Goal: Task Accomplishment & Management: Manage account settings

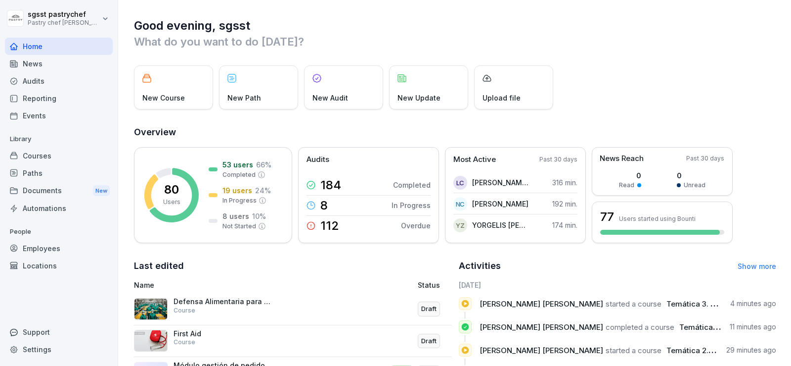
click at [40, 152] on div "Courses" at bounding box center [59, 155] width 108 height 17
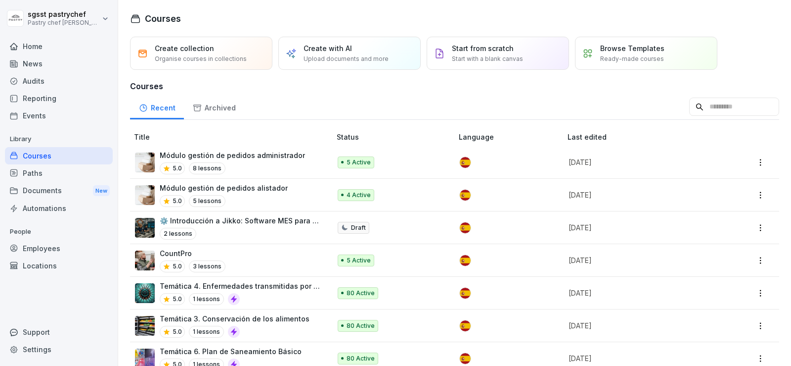
click at [43, 173] on div "Paths" at bounding box center [59, 172] width 108 height 17
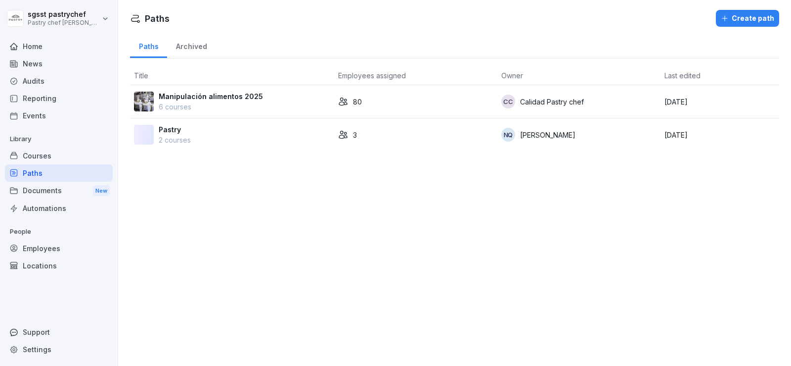
click at [227, 98] on p "Manipulación alimentos 2025" at bounding box center [211, 96] width 104 height 10
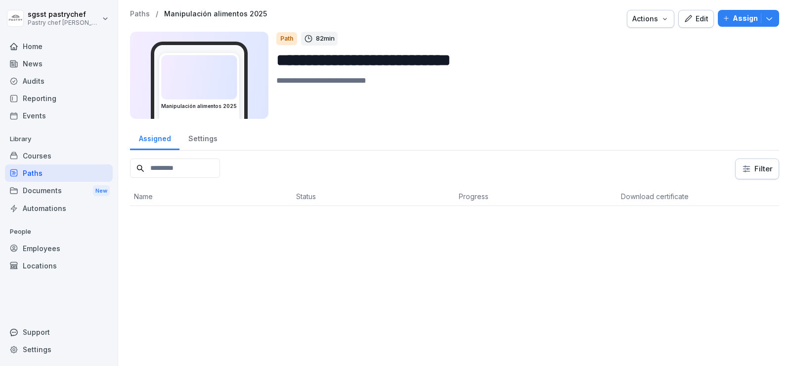
click at [739, 22] on p "Assign" at bounding box center [745, 18] width 25 height 11
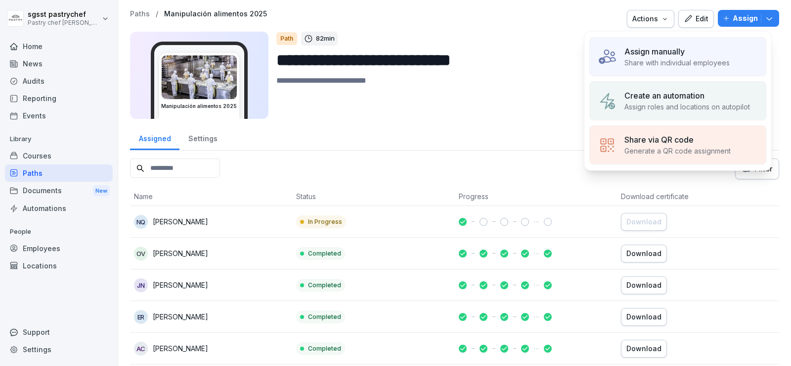
click at [692, 48] on div "Assign manually" at bounding box center [677, 52] width 105 height 12
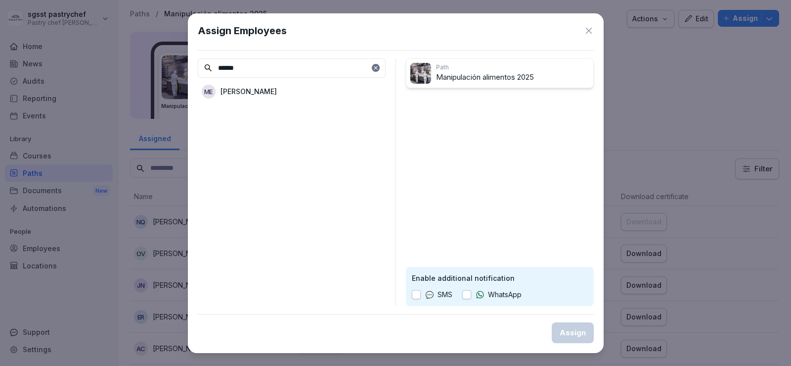
click at [306, 90] on div "ME [PERSON_NAME]" at bounding box center [292, 92] width 188 height 18
click at [286, 62] on input "******" at bounding box center [292, 67] width 188 height 19
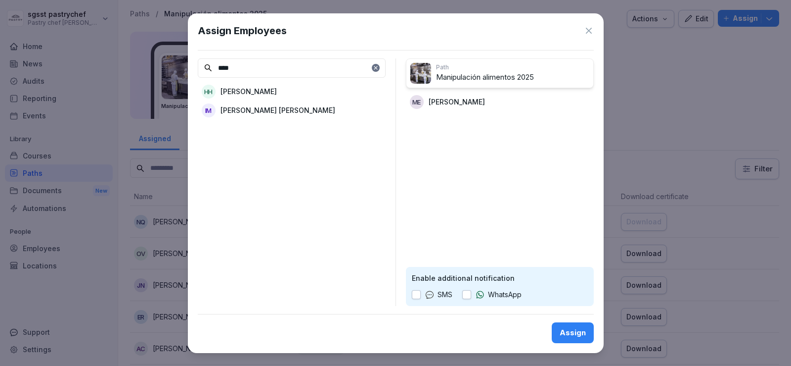
click at [297, 113] on p "[PERSON_NAME] [PERSON_NAME]" at bounding box center [278, 110] width 115 height 10
click at [242, 70] on input "****" at bounding box center [292, 67] width 188 height 19
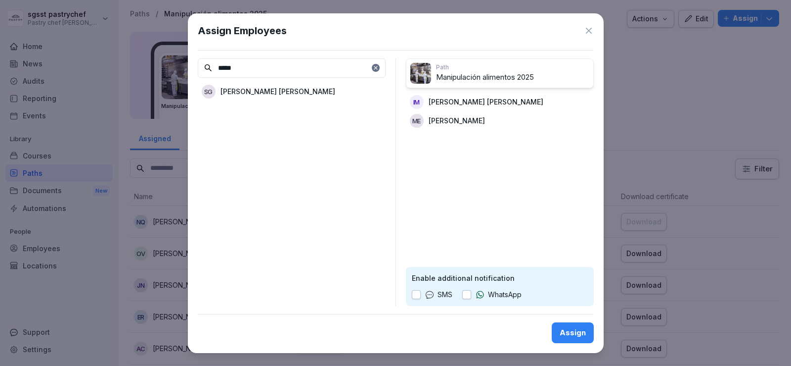
click at [312, 98] on div "SG [PERSON_NAME] [PERSON_NAME]" at bounding box center [292, 92] width 188 height 18
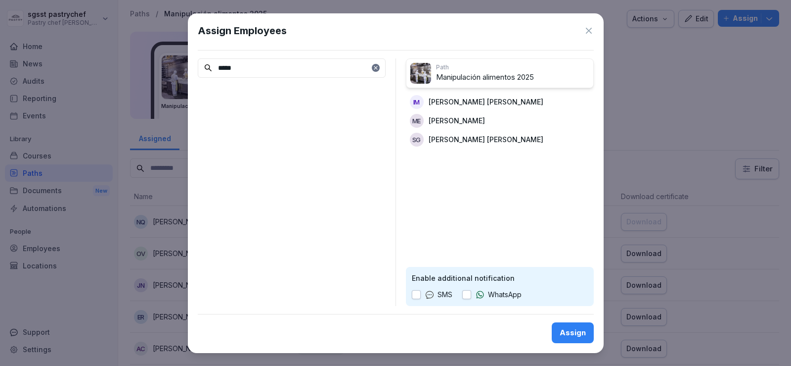
drag, startPoint x: 270, startPoint y: 71, endPoint x: 169, endPoint y: 71, distance: 100.9
click at [169, 71] on body "**********" at bounding box center [395, 183] width 791 height 366
type input "*****"
click at [218, 92] on div "YA [PERSON_NAME] [PERSON_NAME]" at bounding box center [292, 92] width 188 height 18
click at [467, 291] on button "button" at bounding box center [466, 294] width 9 height 9
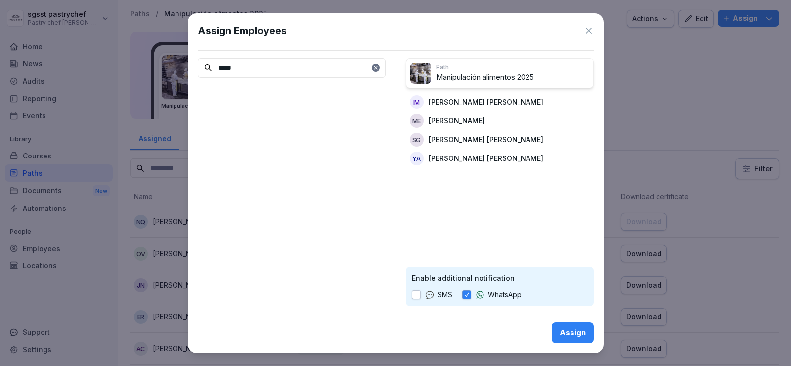
click at [561, 332] on button "Assign" at bounding box center [573, 332] width 42 height 21
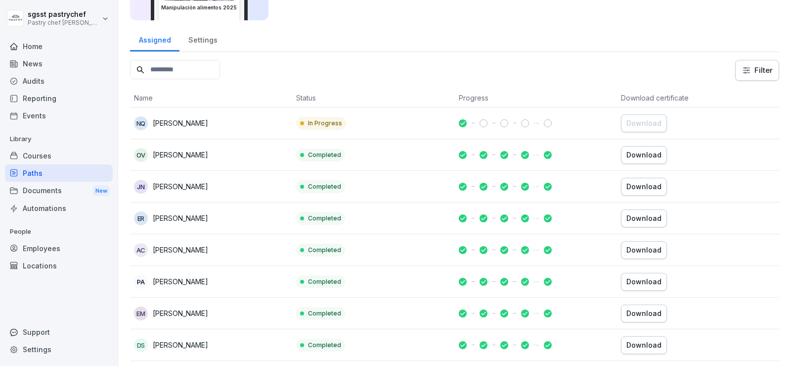
scroll to position [148, 0]
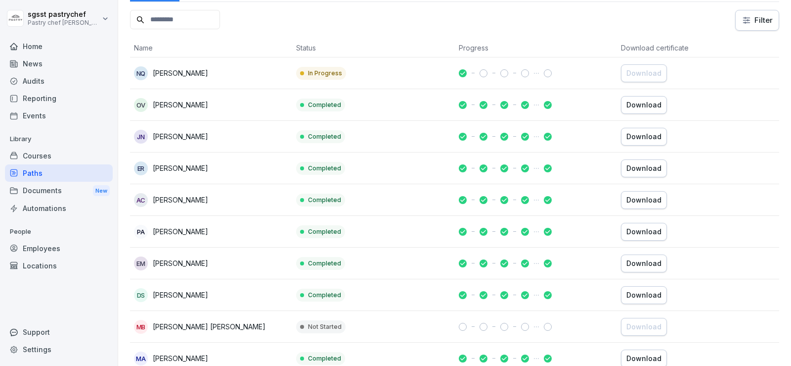
click at [184, 28] on input at bounding box center [175, 19] width 90 height 19
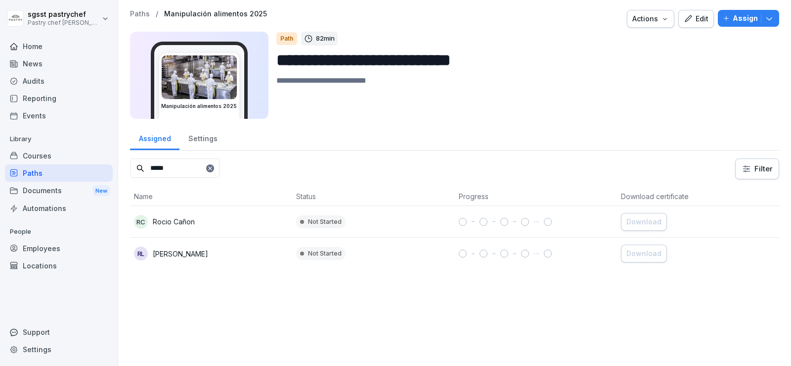
type input "*****"
click at [214, 252] on div "RL [PERSON_NAME]" at bounding box center [211, 253] width 154 height 14
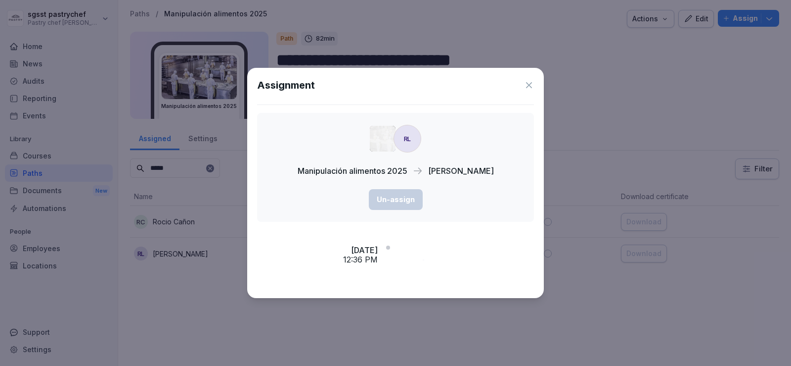
click at [530, 113] on div "RL Manipulación alimentos 2025 [PERSON_NAME] Un-assign" at bounding box center [395, 167] width 277 height 109
click at [524, 88] on icon at bounding box center [529, 85] width 10 height 10
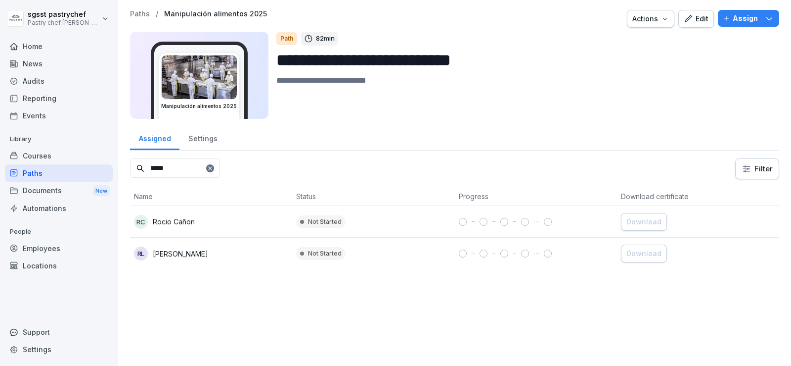
click at [333, 253] on p "Not Started" at bounding box center [325, 253] width 34 height 9
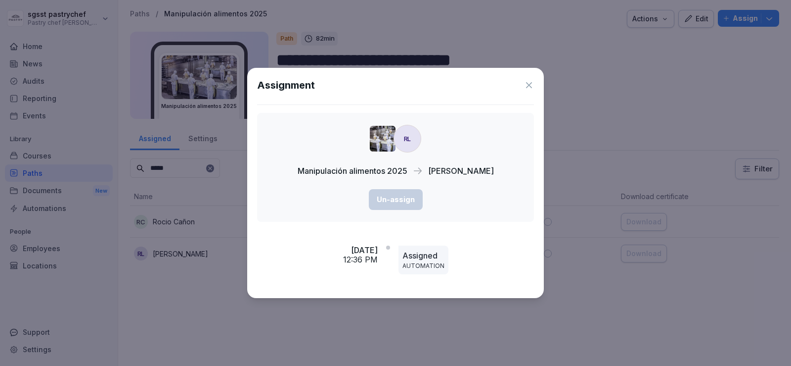
click at [437, 254] on p "Assigned" at bounding box center [424, 255] width 42 height 12
click at [533, 85] on icon at bounding box center [529, 85] width 10 height 10
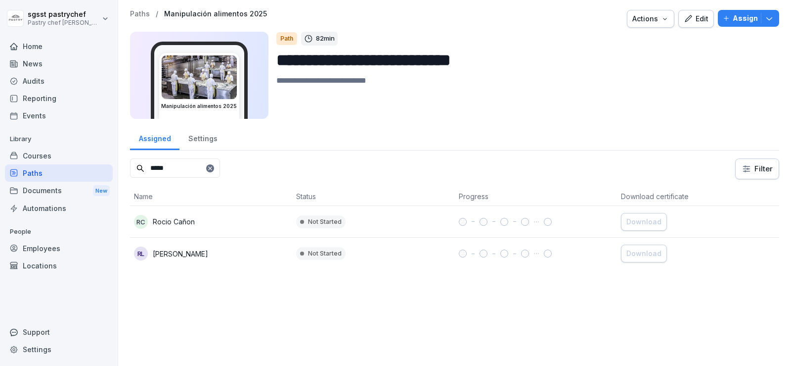
click at [169, 260] on div "RL [PERSON_NAME]" at bounding box center [211, 253] width 154 height 14
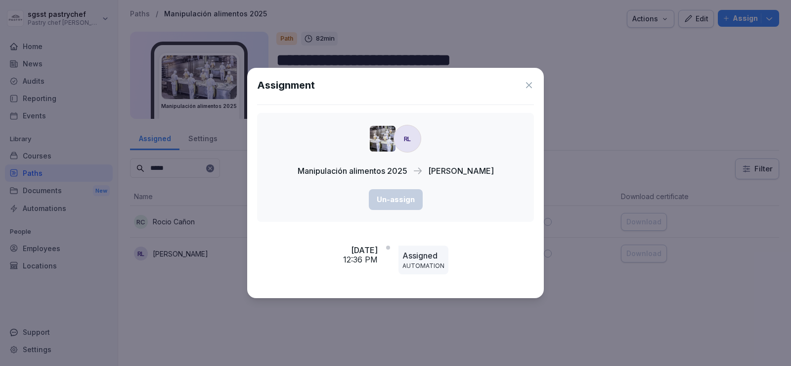
click at [529, 84] on icon at bounding box center [529, 85] width 10 height 10
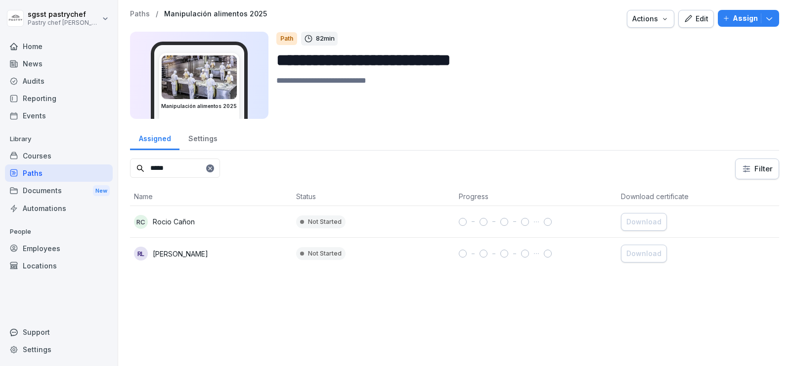
click at [760, 168] on html "**********" at bounding box center [395, 183] width 791 height 366
click at [755, 171] on html "**********" at bounding box center [395, 183] width 791 height 366
click at [180, 246] on div "RL [PERSON_NAME]" at bounding box center [211, 253] width 154 height 14
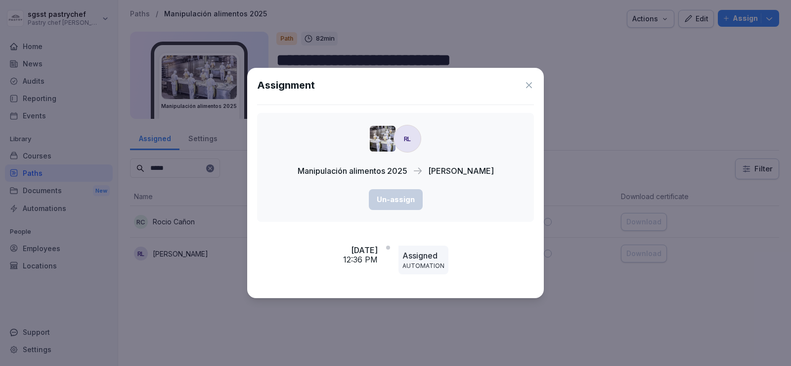
click at [531, 86] on icon at bounding box center [529, 85] width 10 height 10
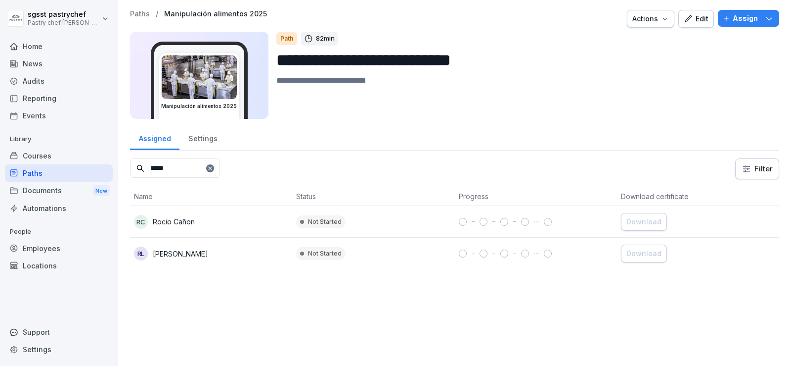
click at [201, 141] on div "Settings" at bounding box center [203, 137] width 46 height 25
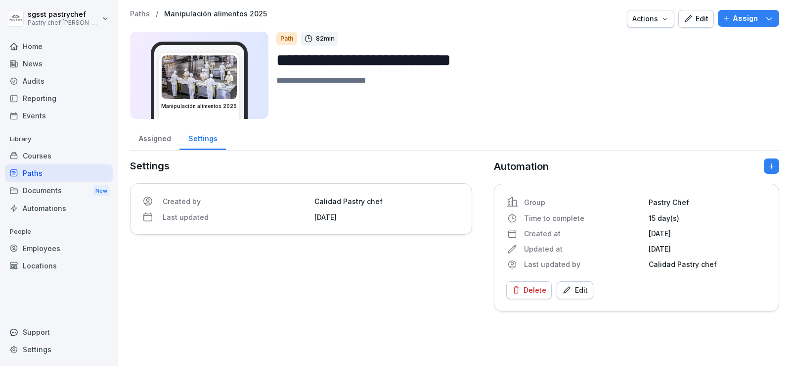
click at [159, 137] on div "Assigned" at bounding box center [154, 137] width 49 height 25
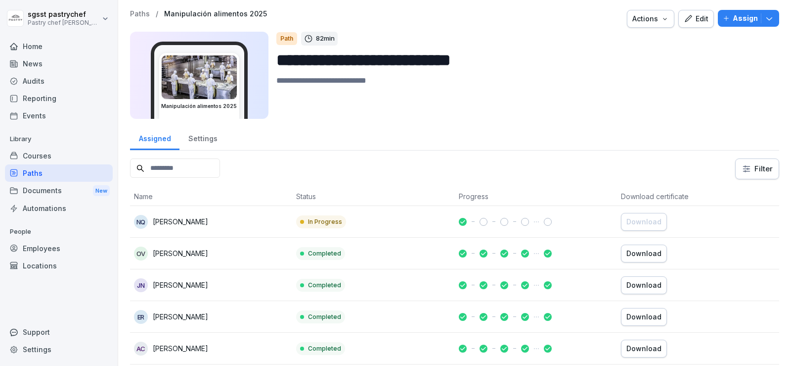
click at [723, 20] on icon "button" at bounding box center [726, 18] width 7 height 7
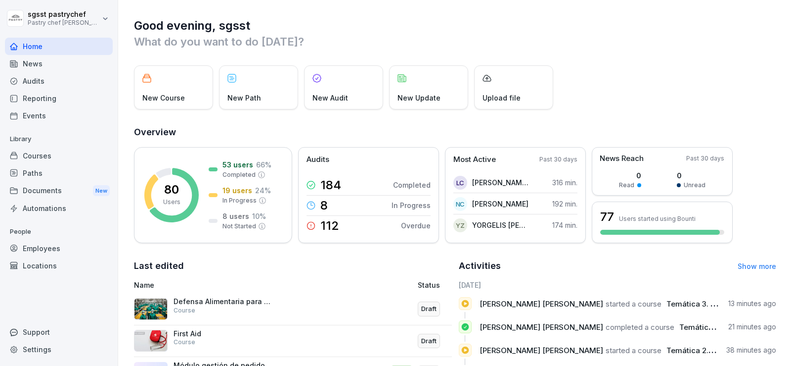
click at [38, 173] on div "Paths" at bounding box center [59, 172] width 108 height 17
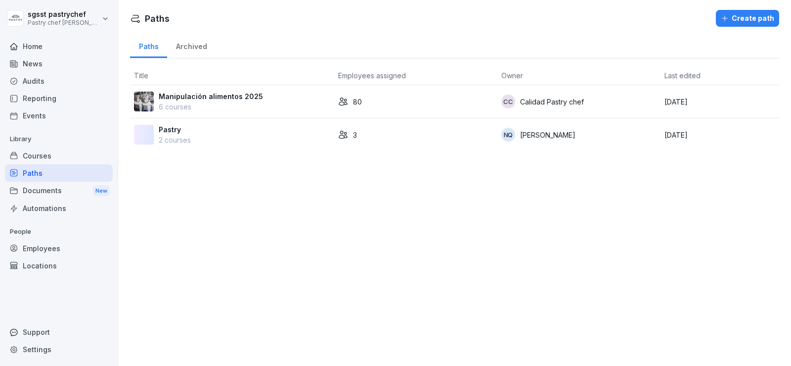
click at [51, 159] on div "Courses" at bounding box center [59, 155] width 108 height 17
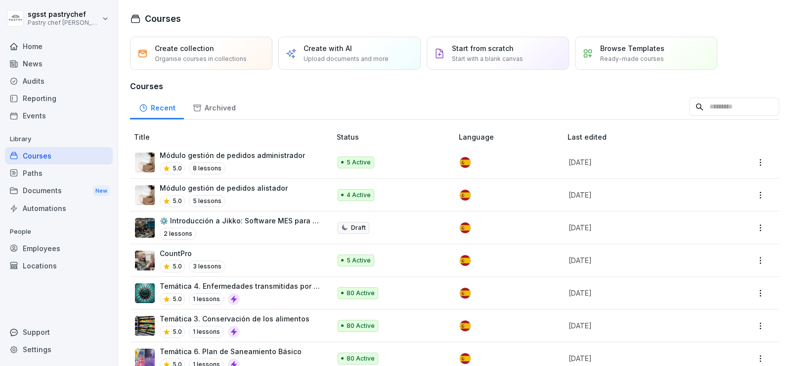
click at [61, 194] on div "Documents New" at bounding box center [59, 191] width 108 height 18
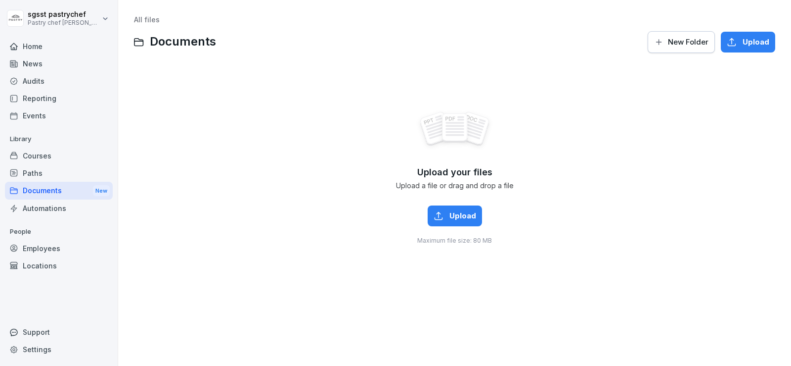
click at [55, 254] on div "Employees" at bounding box center [59, 247] width 108 height 17
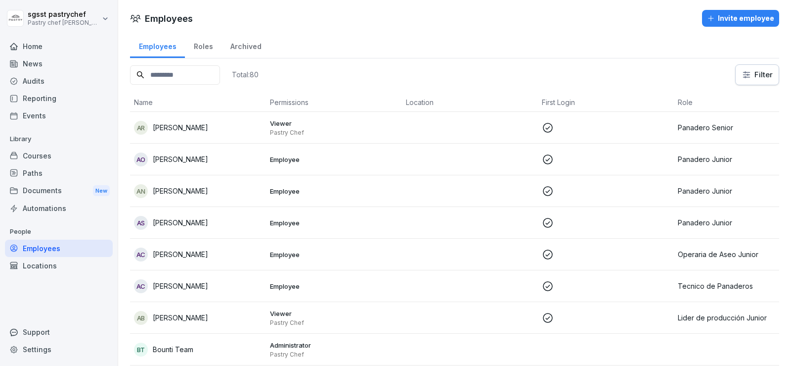
click at [208, 73] on input at bounding box center [175, 74] width 90 height 19
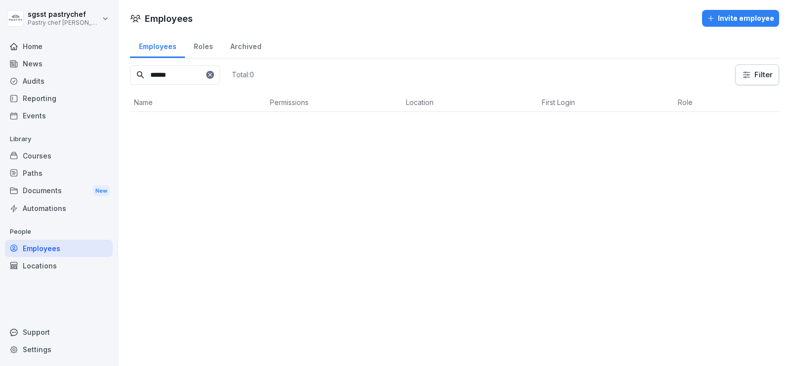
click at [189, 79] on input "******" at bounding box center [175, 74] width 90 height 19
click at [206, 76] on input "******" at bounding box center [175, 74] width 90 height 19
drag, startPoint x: 184, startPoint y: 78, endPoint x: 125, endPoint y: 81, distance: 58.9
click at [125, 81] on div "Employees Roles Archived ****** Total: 0 Filter Name Permissions Location First…" at bounding box center [454, 76] width 673 height 87
type input "******"
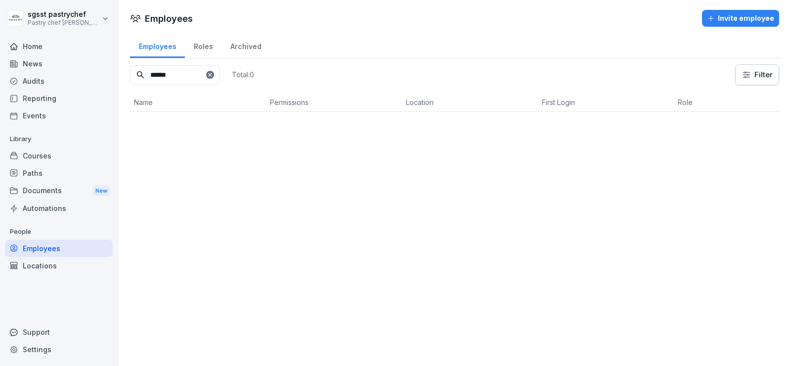
click at [213, 77] on icon at bounding box center [210, 75] width 6 height 6
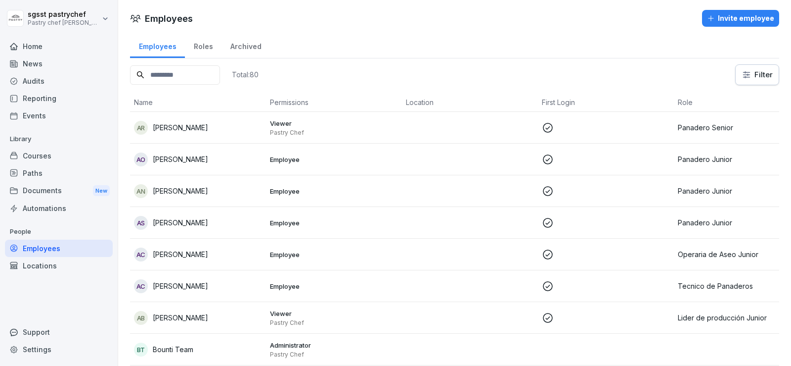
click at [214, 71] on input at bounding box center [175, 74] width 90 height 19
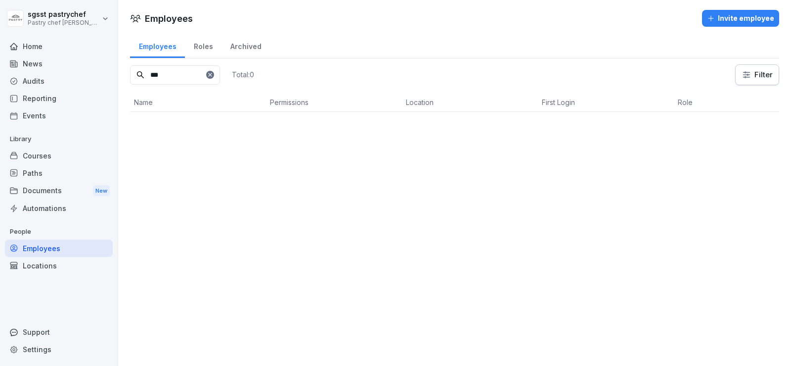
type input "***"
click at [213, 76] on icon at bounding box center [210, 75] width 6 height 6
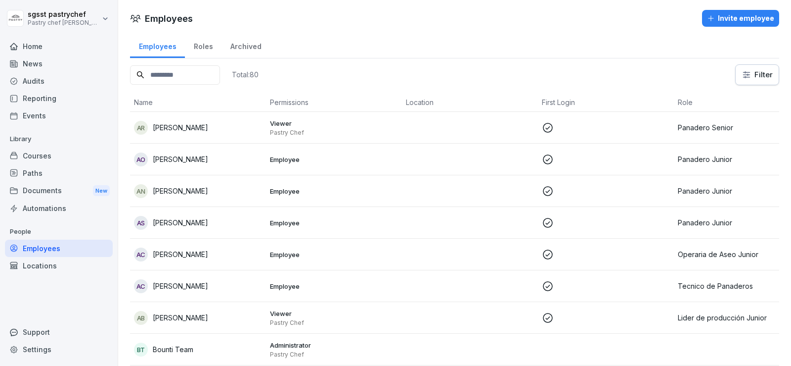
click at [178, 189] on p "[PERSON_NAME]" at bounding box center [180, 190] width 55 height 10
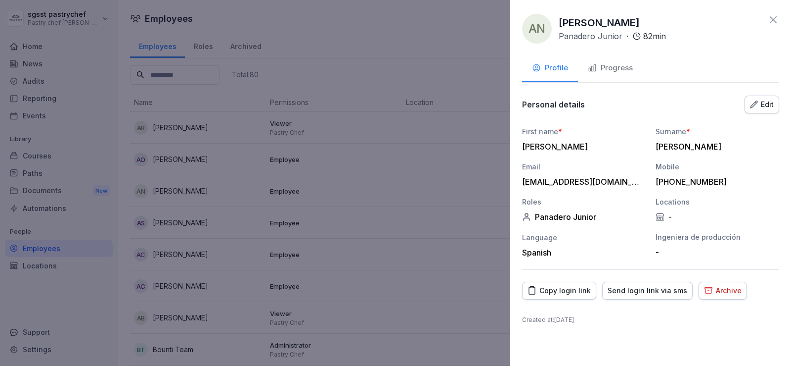
click at [761, 101] on div "Edit" at bounding box center [762, 104] width 24 height 11
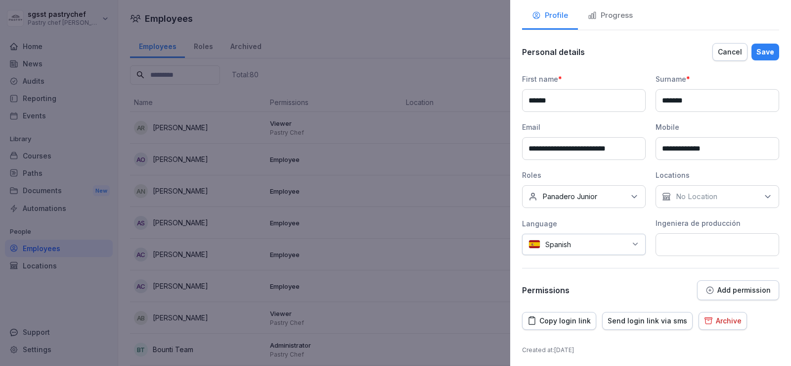
scroll to position [55, 0]
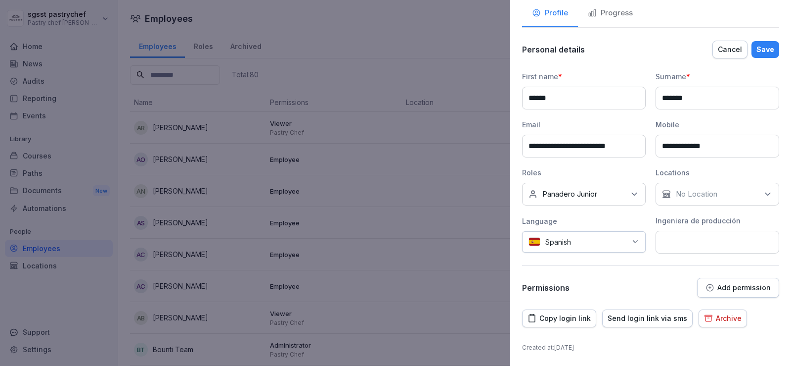
click at [375, 186] on div at bounding box center [395, 183] width 791 height 366
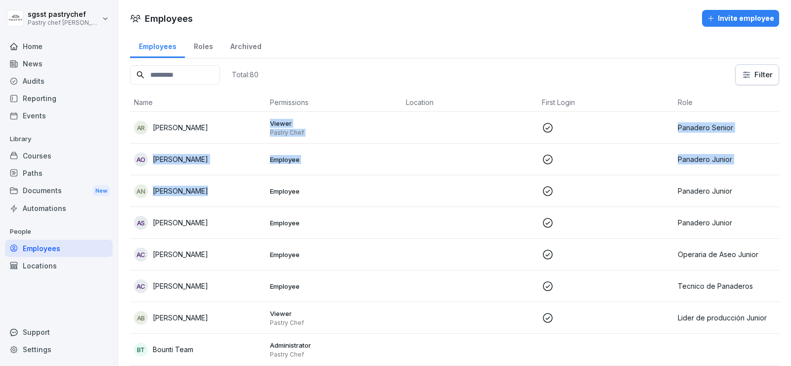
drag, startPoint x: 194, startPoint y: 126, endPoint x: 201, endPoint y: 185, distance: 59.7
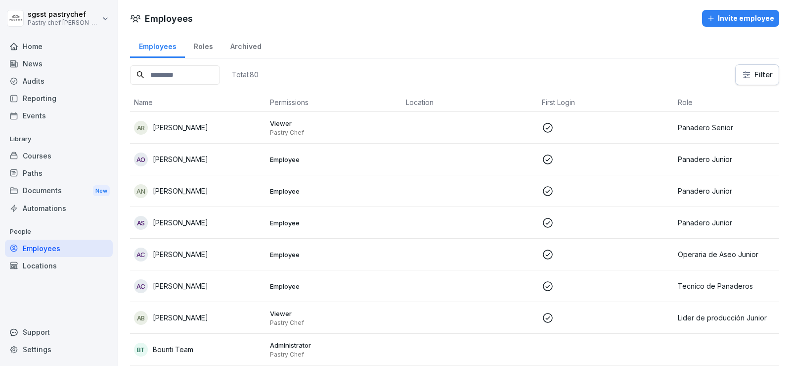
click at [204, 190] on div "AN Anabel Navarro" at bounding box center [198, 191] width 128 height 14
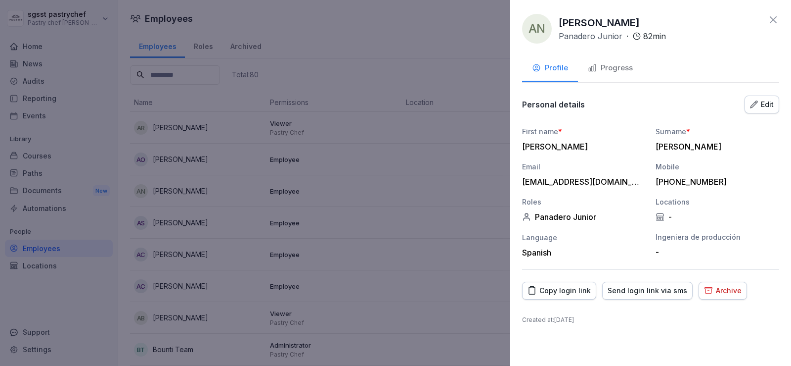
click at [636, 76] on button "Progress" at bounding box center [610, 68] width 65 height 27
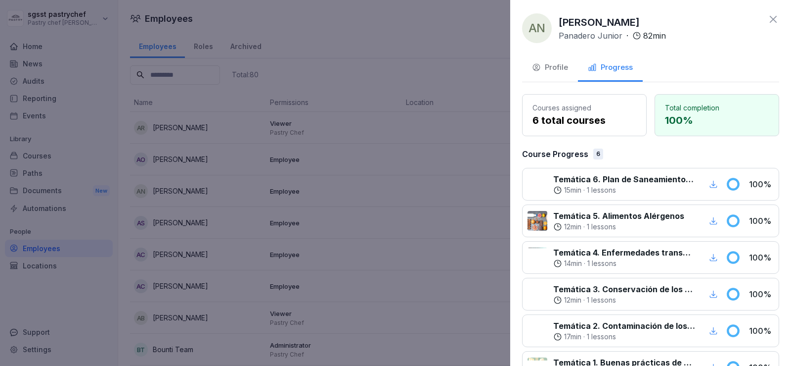
scroll to position [0, 0]
click at [549, 64] on div "Profile" at bounding box center [550, 67] width 36 height 11
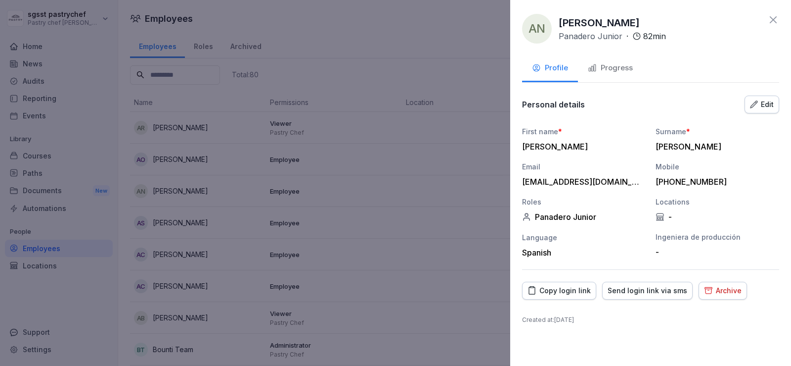
drag, startPoint x: 537, startPoint y: 154, endPoint x: 577, endPoint y: 164, distance: 41.2
click at [537, 156] on div "First name * Anabel Surname * Navarro Email anabelpallares02@gmail.com Mobile +…" at bounding box center [650, 191] width 257 height 131
click at [565, 191] on div "First name * Anabel Surname * Navarro Email anabelpallares02@gmail.com Mobile +…" at bounding box center [650, 191] width 257 height 131
drag, startPoint x: 563, startPoint y: 191, endPoint x: 574, endPoint y: 311, distance: 119.7
click at [563, 192] on div "First name * Anabel Surname * Navarro Email anabelpallares02@gmail.com Mobile +…" at bounding box center [650, 191] width 257 height 131
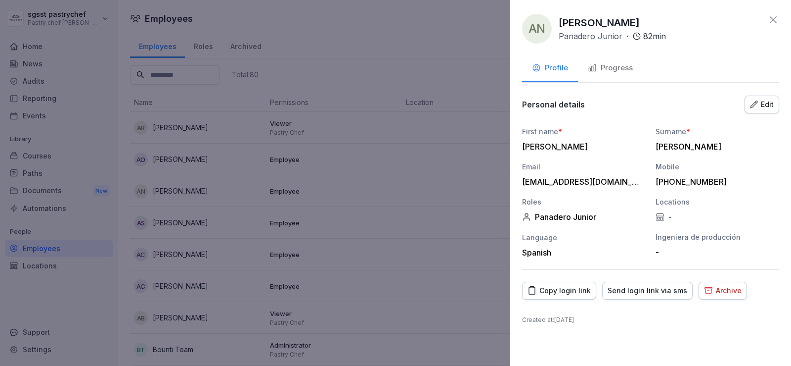
click at [538, 254] on div "Spanish" at bounding box center [584, 252] width 124 height 10
click at [720, 294] on div "Archive" at bounding box center [723, 290] width 38 height 11
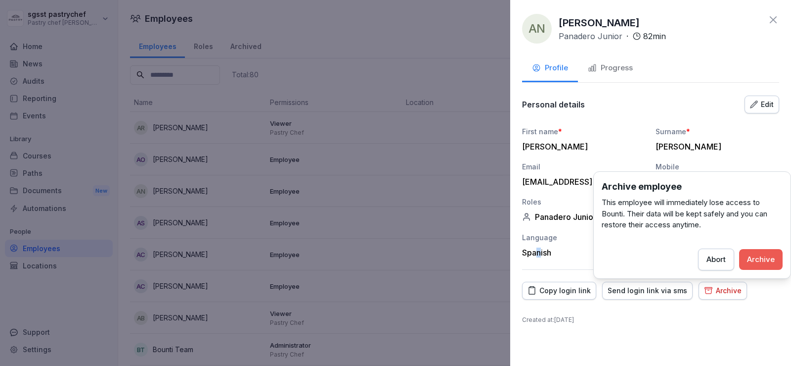
click at [771, 251] on button "Archive" at bounding box center [761, 259] width 44 height 21
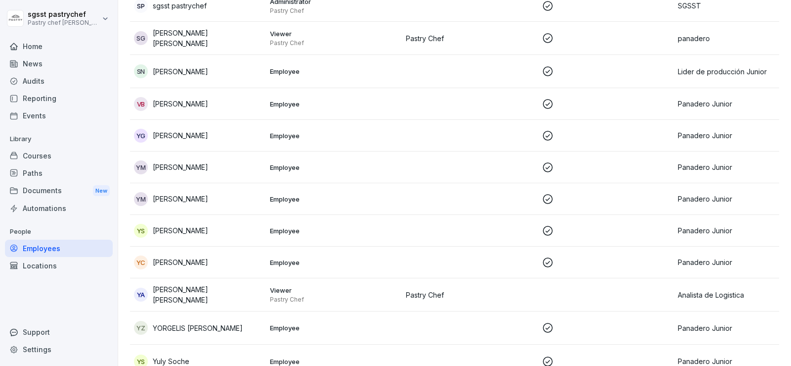
scroll to position [2292, 0]
